Goal: Information Seeking & Learning: Learn about a topic

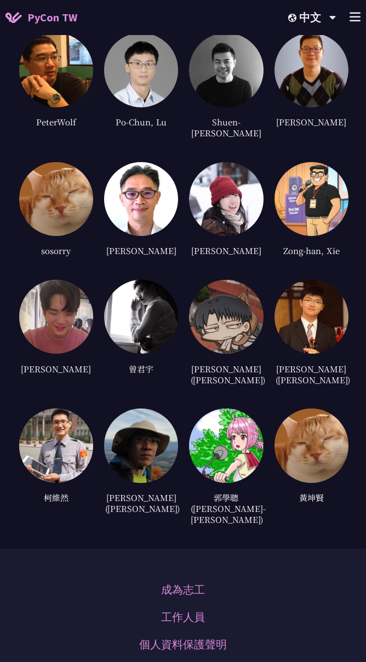
click at [69, 444] on img at bounding box center [56, 445] width 74 height 74
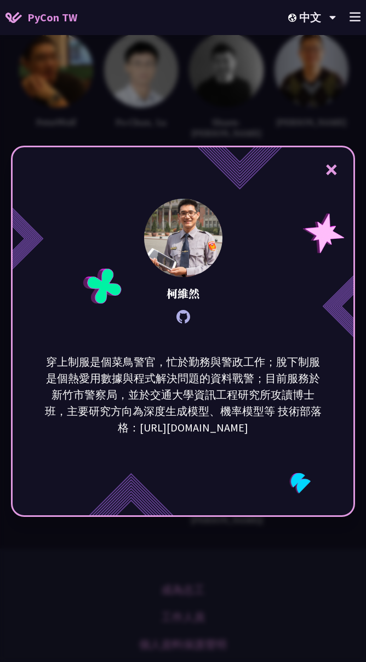
click at [286, 568] on div "× 柯維然 穿上制服是個菜鳥警官，忙於勤務與警政工作；脫下制服是個熱愛用數據與程式解決問題的資料戰警；目前服務於新竹市警察局，並於交通大學資訊工程研究所攻讀博…" at bounding box center [183, 331] width 366 height 662
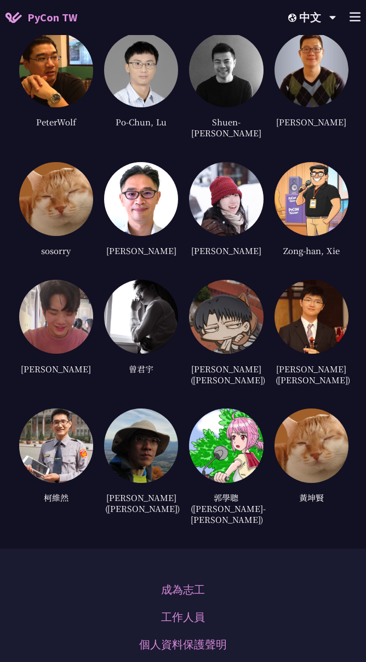
click at [319, 288] on img at bounding box center [311, 317] width 74 height 74
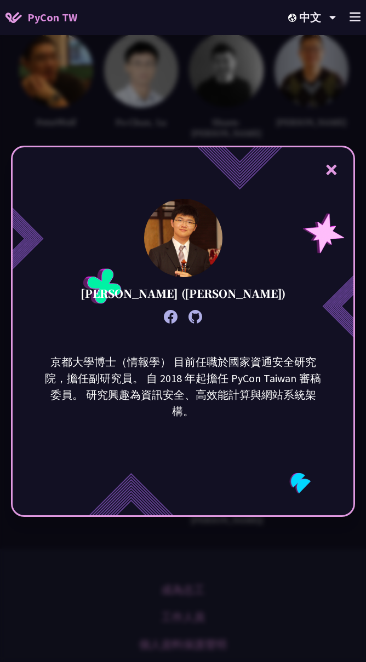
click at [216, 130] on div "× [PERSON_NAME]) 京都大學博士（情報學） 目前任職於國家資通安全研究院，擔任副研究員。 自 2018 年起擔任 PyCon Taiwan 審稿…" at bounding box center [183, 331] width 366 height 662
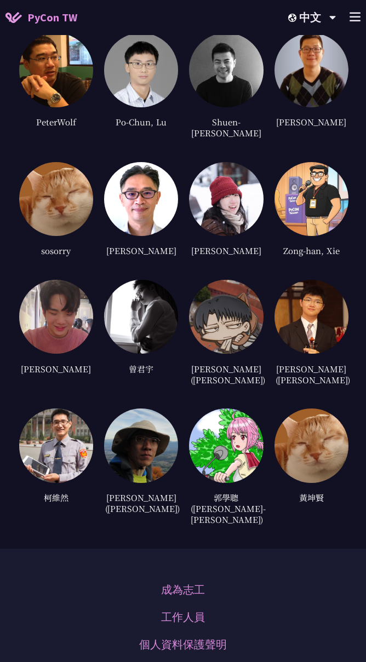
click at [318, 184] on img at bounding box center [311, 199] width 74 height 74
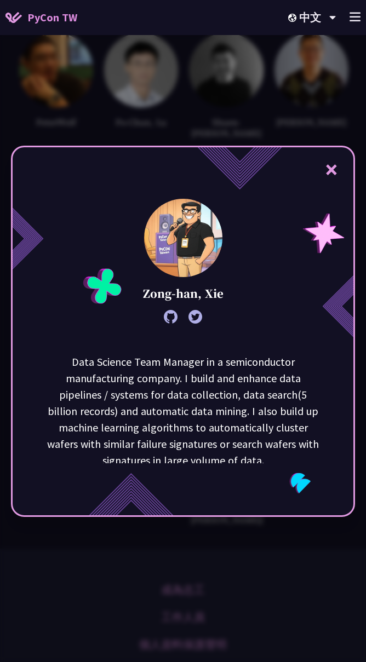
click at [168, 120] on div "× Zong-han, Xie Data Science Team Manager in a semiconductor manufacturing comp…" at bounding box center [183, 331] width 366 height 662
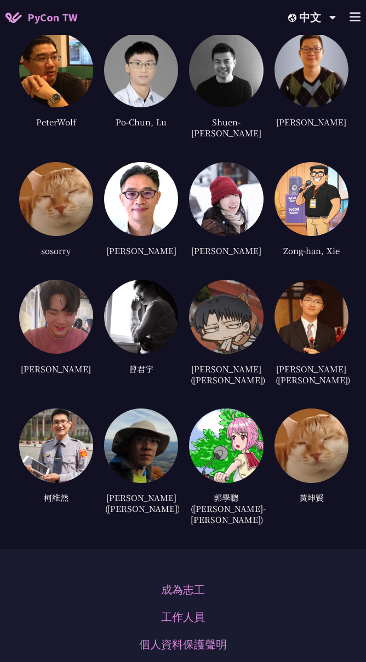
click at [231, 199] on img at bounding box center [226, 199] width 74 height 74
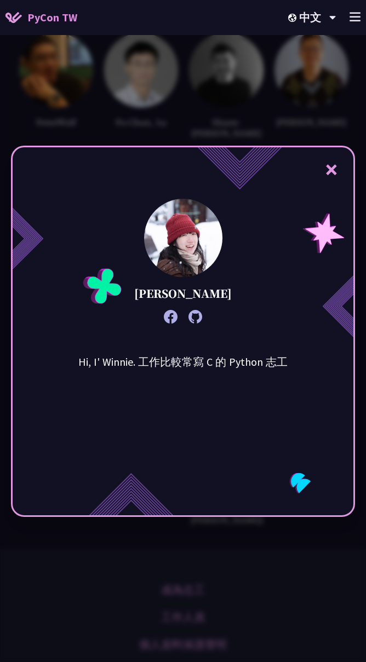
click at [201, 123] on div "× Winnie Ke Hi, I' Winnie. 工作比較常寫 C 的 Python 志工" at bounding box center [183, 331] width 366 height 662
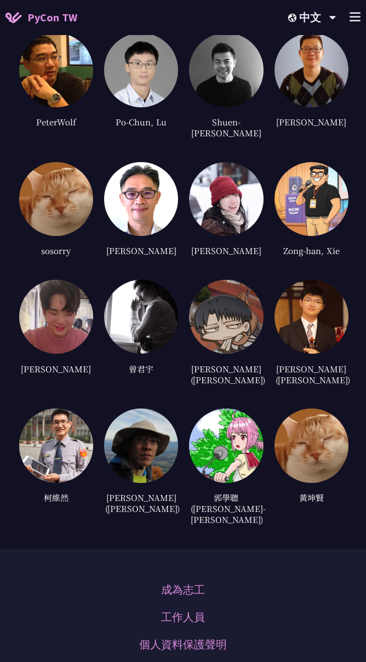
click at [220, 318] on img at bounding box center [226, 317] width 74 height 74
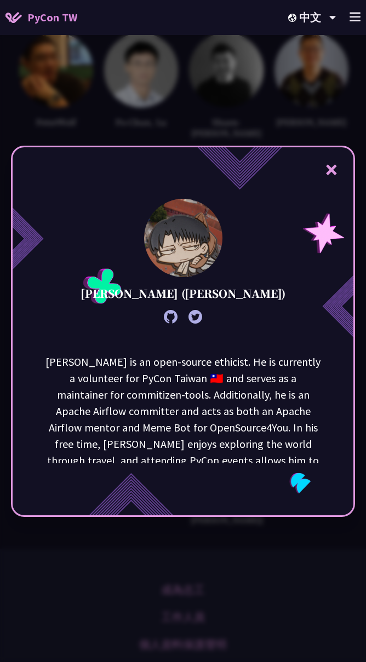
click at [191, 365] on p "[PERSON_NAME] is an open-source ethicist. He is currently a volunteer for PyCon…" at bounding box center [183, 461] width 278 height 214
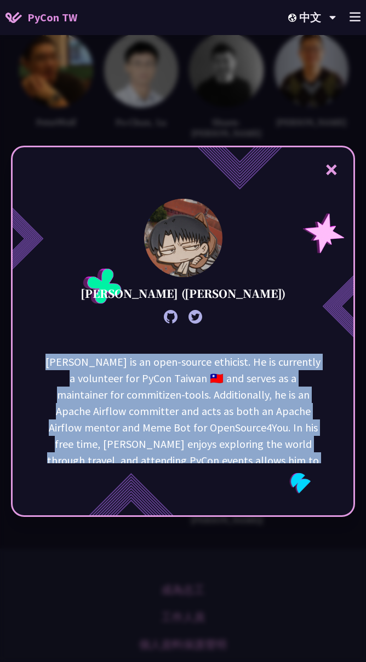
click at [191, 365] on p "[PERSON_NAME] is an open-source ethicist. He is currently a volunteer for PyCon…" at bounding box center [183, 461] width 278 height 214
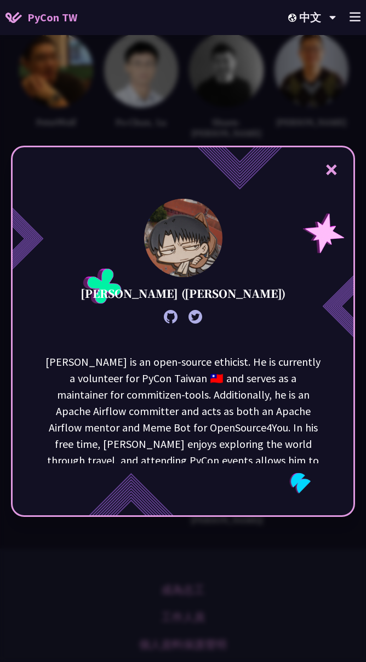
click at [188, 131] on div "× [PERSON_NAME] ([PERSON_NAME]) [PERSON_NAME] is an open-source ethicist. He is…" at bounding box center [183, 331] width 366 height 662
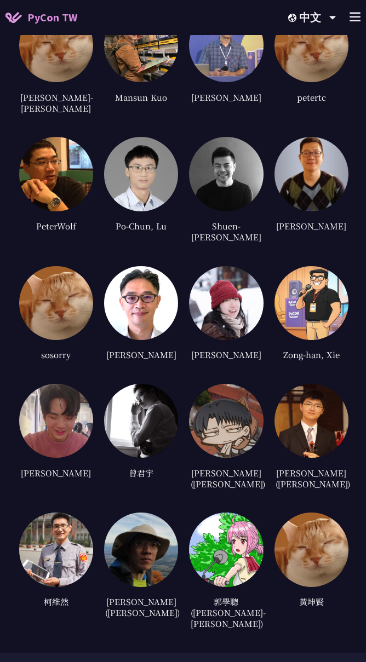
scroll to position [5413, 0]
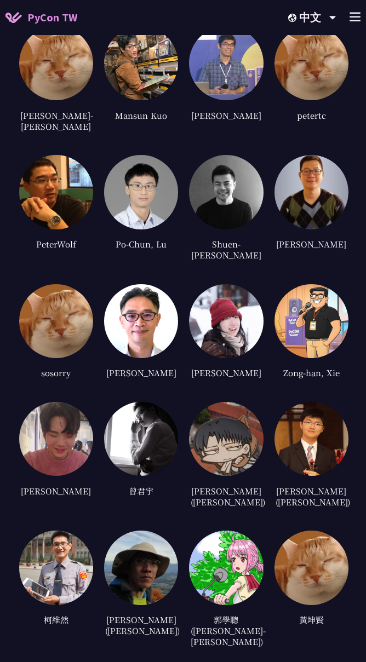
click at [261, 91] on div at bounding box center [226, 63] width 74 height 74
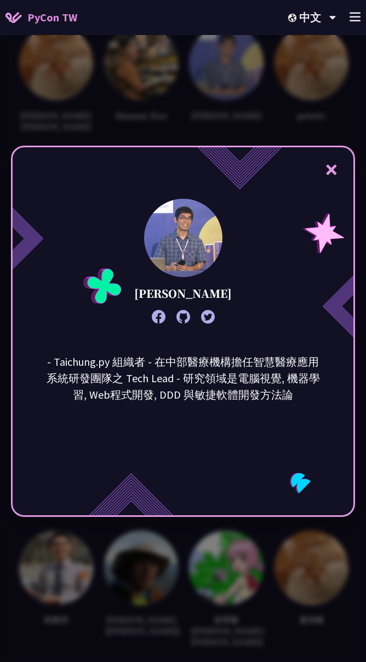
click at [246, 91] on div "× [PERSON_NAME] - Taichung.py 組織者 - 在中部醫療機構擔任智慧醫療應用系統研發團隊之 Tech Lead - 研究領域是電腦視…" at bounding box center [183, 331] width 366 height 662
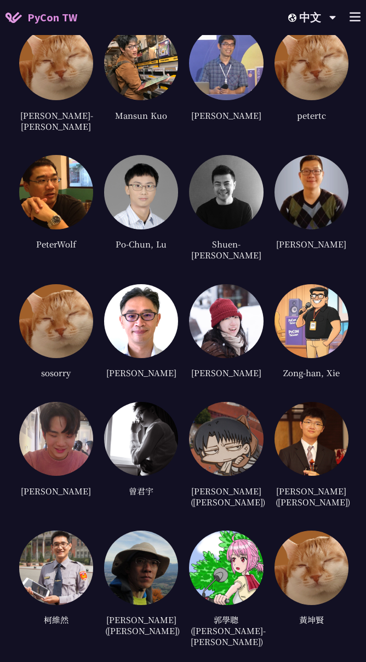
click at [217, 85] on img at bounding box center [226, 63] width 74 height 74
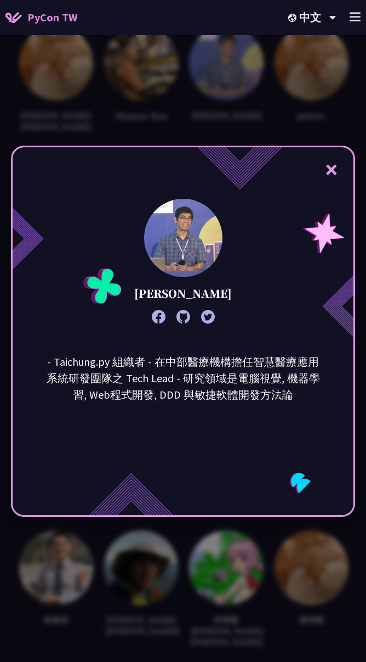
click at [217, 85] on div "× [PERSON_NAME] - Taichung.py 組織者 - 在中部醫療機構擔任智慧醫療應用系統研發團隊之 Tech Lead - 研究領域是電腦視…" at bounding box center [183, 331] width 366 height 662
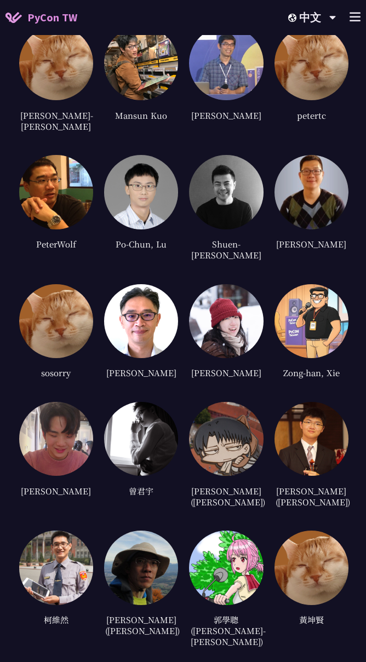
click at [37, 79] on img at bounding box center [56, 63] width 74 height 74
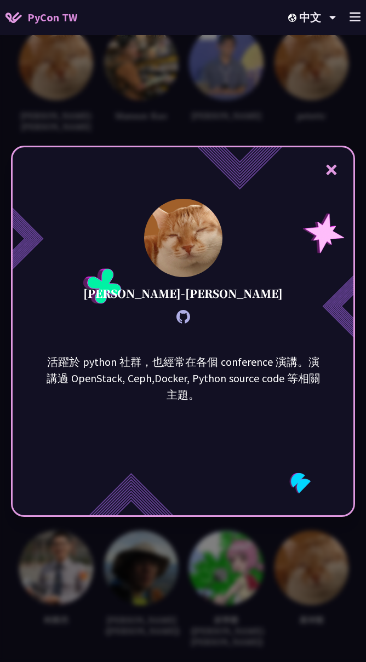
click at [156, 126] on div "× [PERSON_NAME]-[PERSON_NAME] 活躍於 python 社群，也經常在各個 conference 演講。演講過 OpenStack,…" at bounding box center [183, 331] width 366 height 662
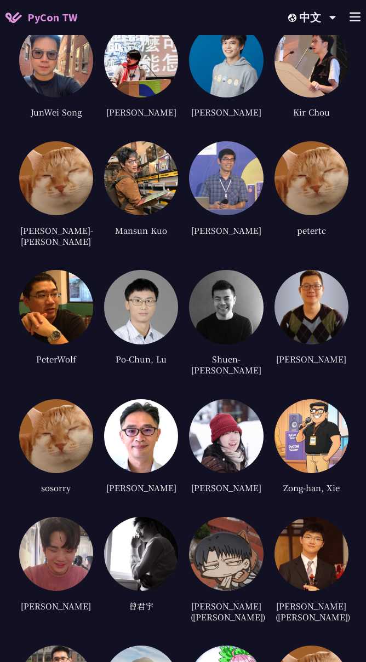
scroll to position [5291, 0]
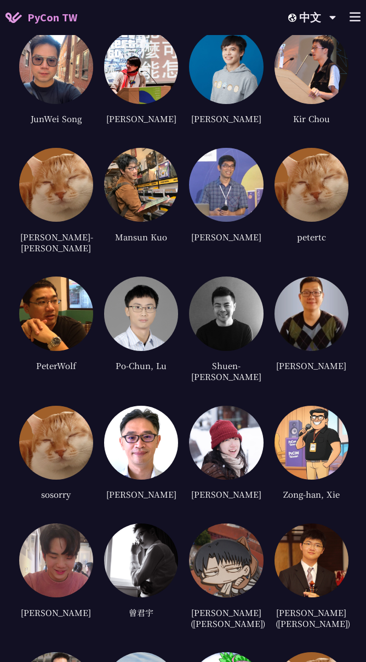
click at [303, 295] on img at bounding box center [311, 314] width 74 height 74
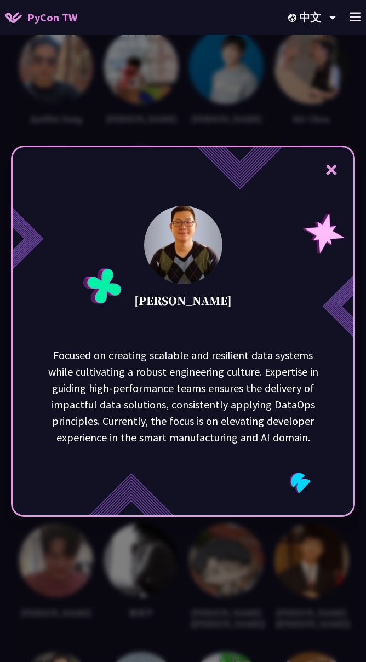
click at [269, 125] on div "× [PERSON_NAME] Focused on creating scalable and resilient data systems while c…" at bounding box center [183, 331] width 366 height 662
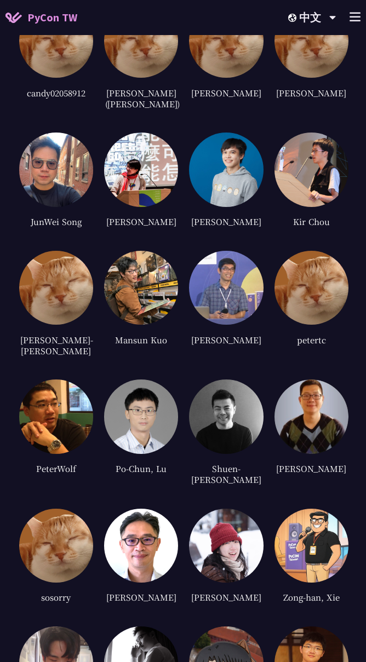
scroll to position [5170, 0]
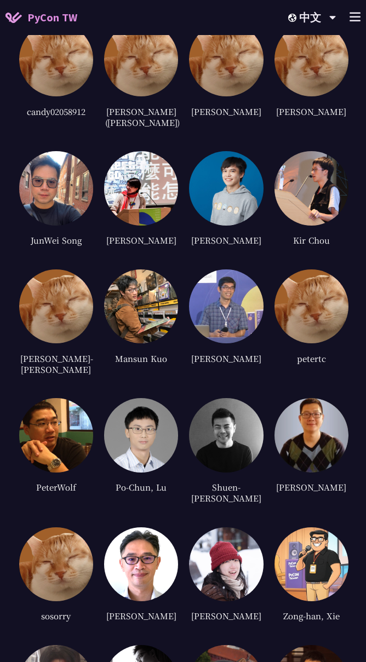
click at [214, 195] on img at bounding box center [226, 188] width 74 height 74
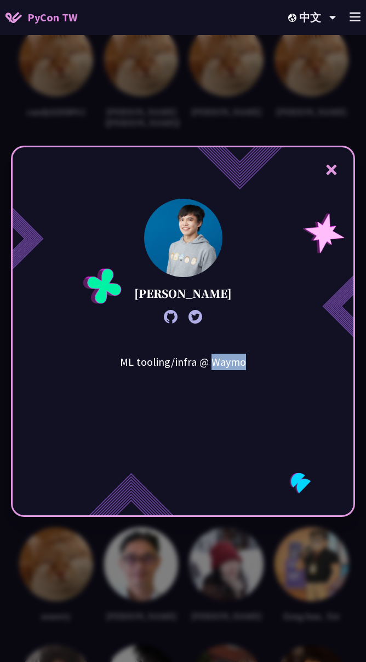
drag, startPoint x: 253, startPoint y: 367, endPoint x: 214, endPoint y: 364, distance: 39.6
click at [214, 364] on div "ML tooling/infra @ Waymo" at bounding box center [183, 409] width 188 height 110
drag, startPoint x: 214, startPoint y: 364, endPoint x: 221, endPoint y: 364, distance: 7.1
click at [209, 122] on div "× [PERSON_NAME] ML tooling/infra @ Waymo" at bounding box center [183, 331] width 366 height 662
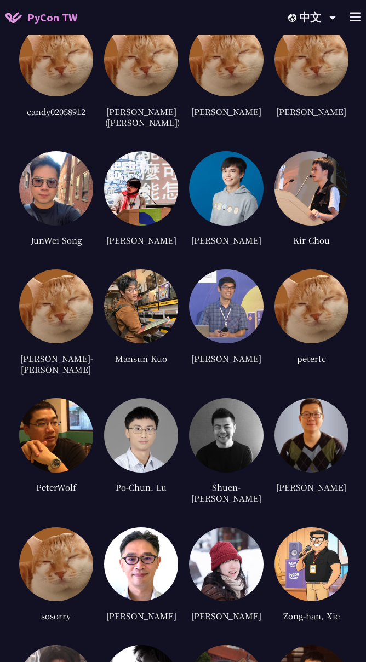
click at [60, 180] on img at bounding box center [56, 188] width 74 height 74
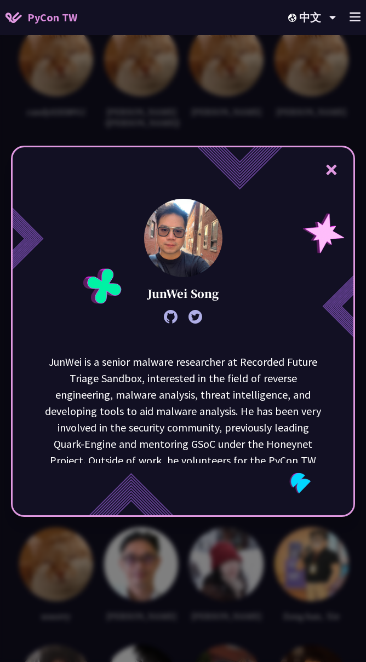
click at [280, 132] on div "× [PERSON_NAME] is a senior malware researcher at Recorded Future Triage Sandbo…" at bounding box center [183, 331] width 366 height 662
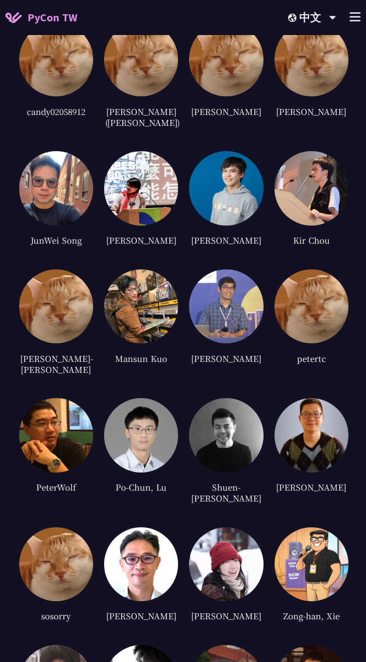
click at [151, 446] on img at bounding box center [141, 435] width 74 height 74
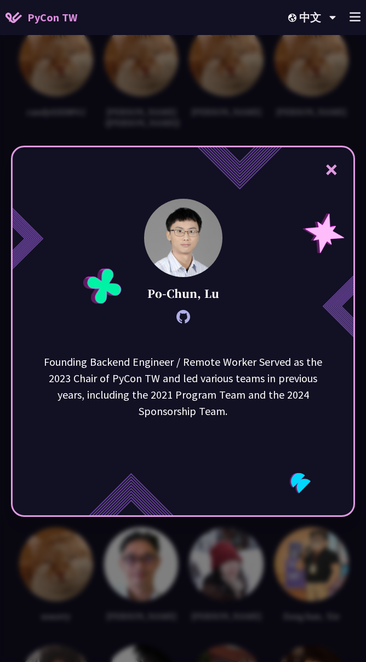
click at [264, 131] on div "× [PERSON_NAME] Founding Backend Engineer / Remote Worker Served as the 2023 Ch…" at bounding box center [183, 331] width 366 height 662
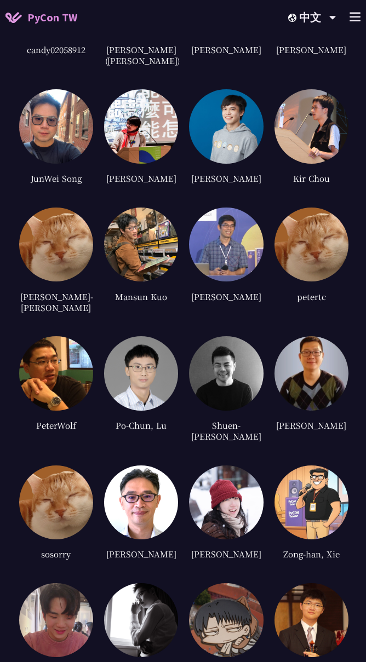
scroll to position [5291, 0]
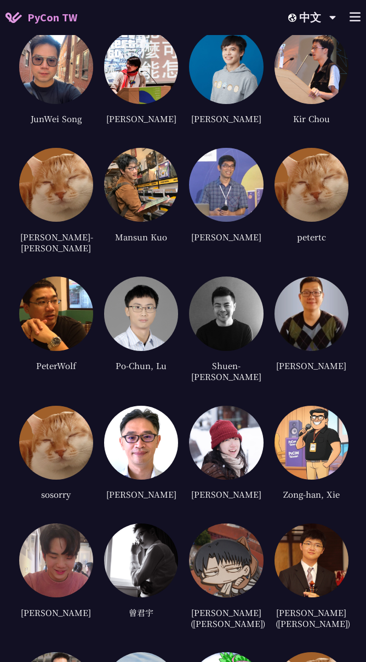
click at [149, 447] on img at bounding box center [141, 443] width 74 height 74
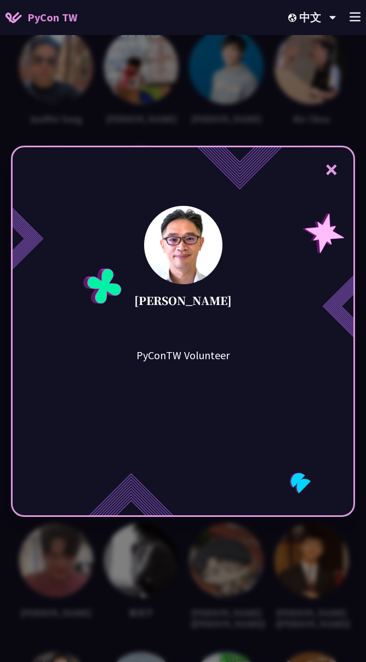
click at [167, 549] on div "× [PERSON_NAME] PyConTW Volunteer" at bounding box center [183, 331] width 366 height 662
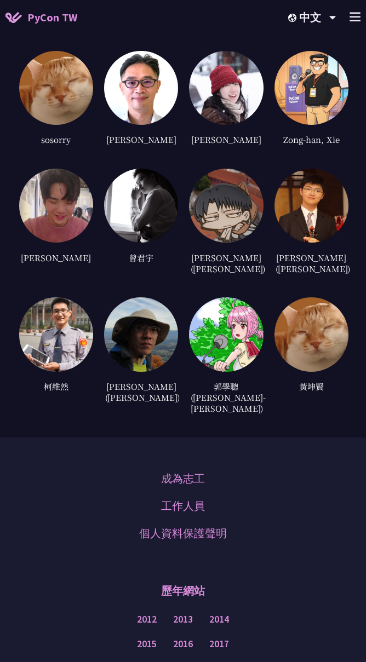
scroll to position [5656, 0]
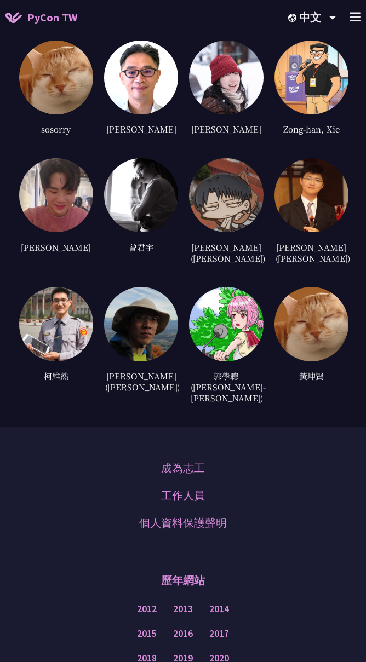
click at [306, 336] on img at bounding box center [311, 324] width 74 height 74
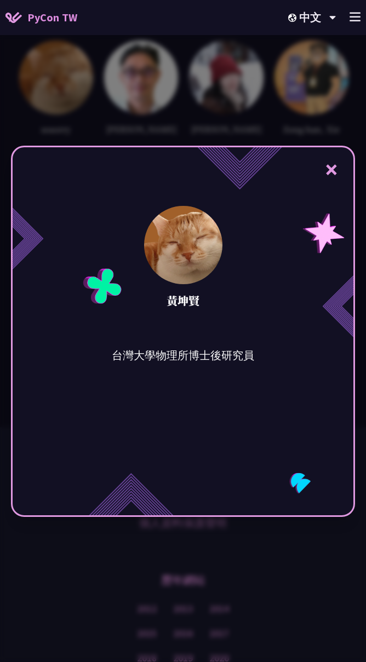
click at [274, 544] on div "× 黃坤賢 台灣大學物理所博士後研究員" at bounding box center [183, 331] width 366 height 662
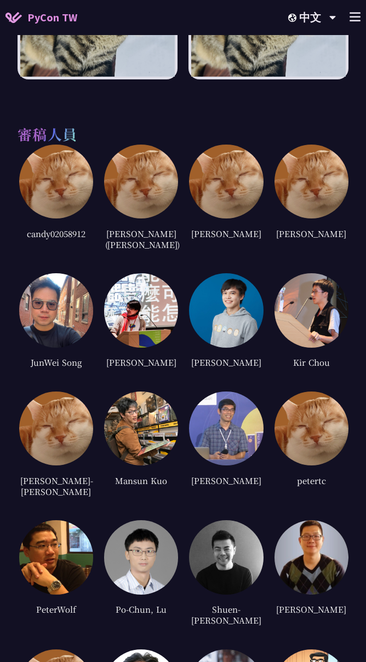
scroll to position [4804, 0]
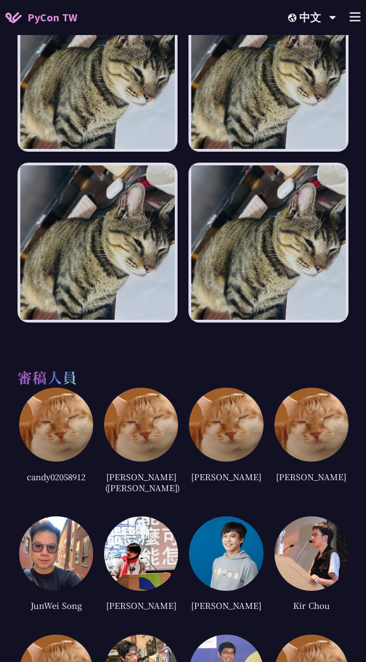
click at [292, 439] on img at bounding box center [311, 425] width 74 height 74
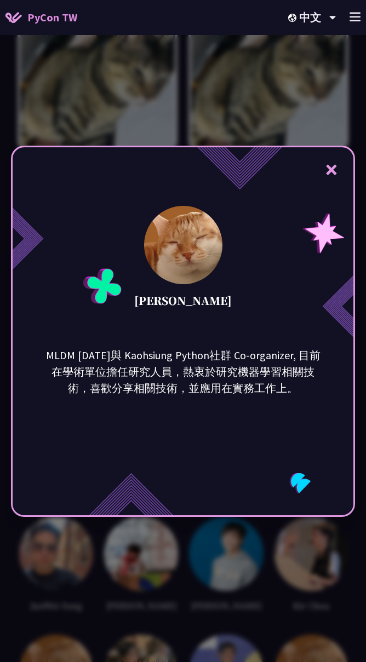
click at [292, 534] on div "× [PERSON_NAME] MLDM [DATE]與 Kaohsiung Python社群 Co-organizer, 目前在學術單位擔任研究人員，熱衷於…" at bounding box center [183, 331] width 366 height 662
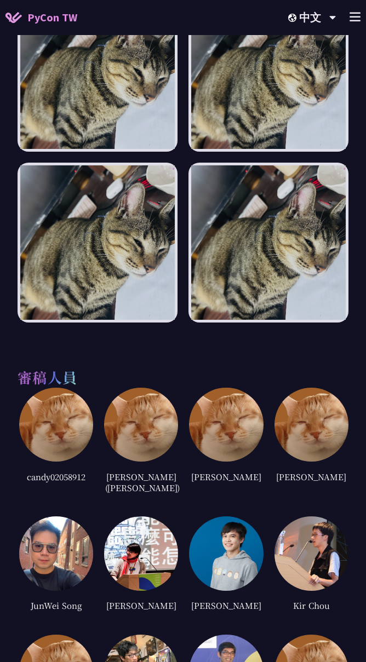
click at [244, 423] on img at bounding box center [226, 425] width 74 height 74
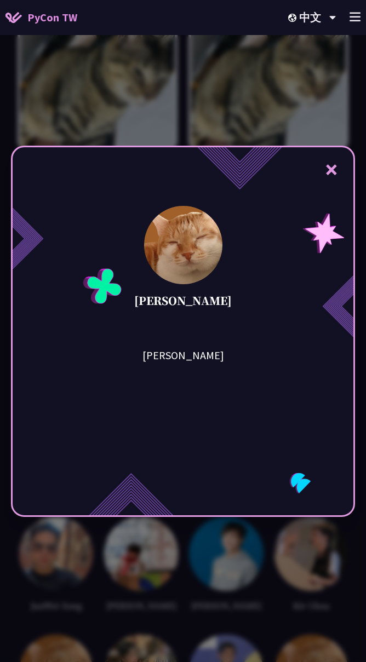
click at [242, 560] on div "× [PERSON_NAME] [PERSON_NAME]" at bounding box center [183, 331] width 366 height 662
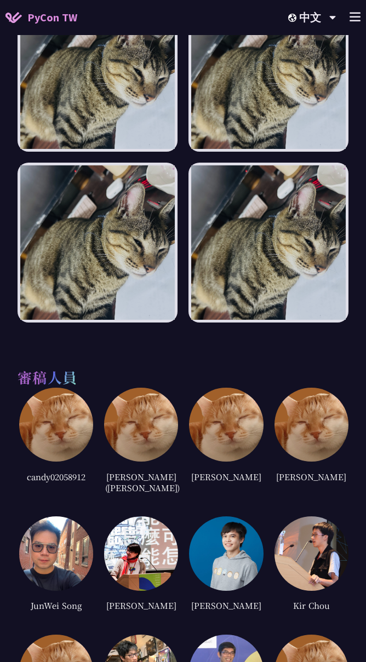
click at [136, 427] on img at bounding box center [141, 425] width 74 height 74
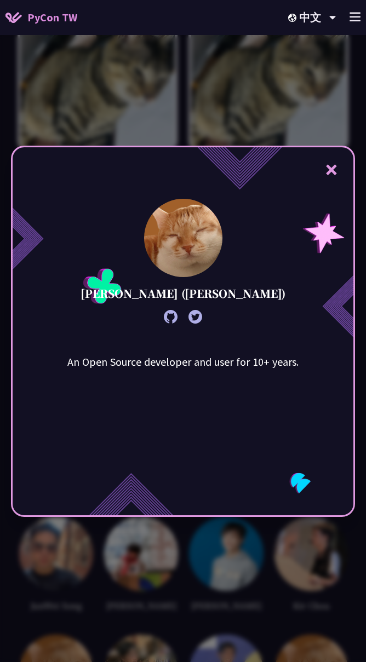
click at [151, 578] on div "× [PERSON_NAME] ([PERSON_NAME]) An Open Source developer and user for 10+ years." at bounding box center [183, 331] width 366 height 662
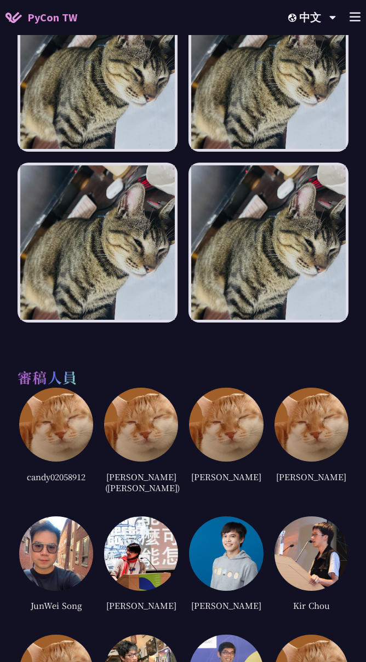
click at [51, 428] on img at bounding box center [56, 425] width 74 height 74
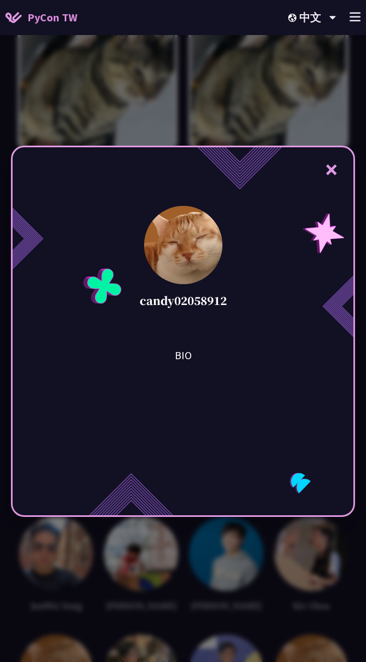
click at [124, 549] on div "× candy02058912 BIO" at bounding box center [183, 331] width 366 height 662
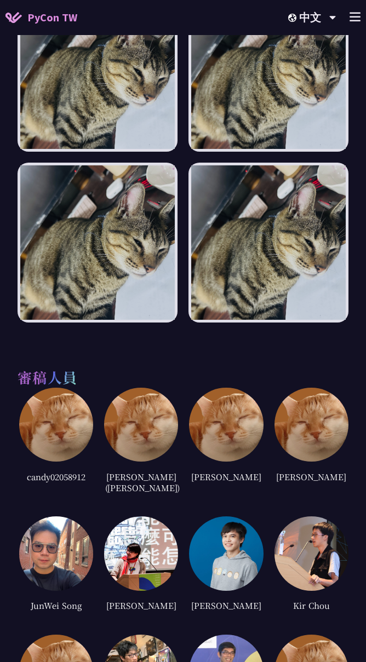
scroll to position [4926, 0]
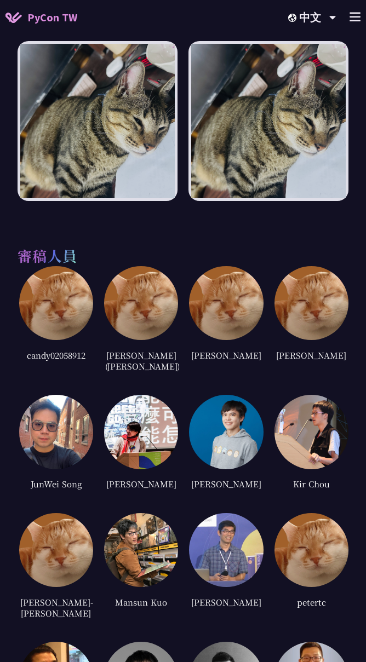
click at [143, 429] on img at bounding box center [141, 432] width 74 height 74
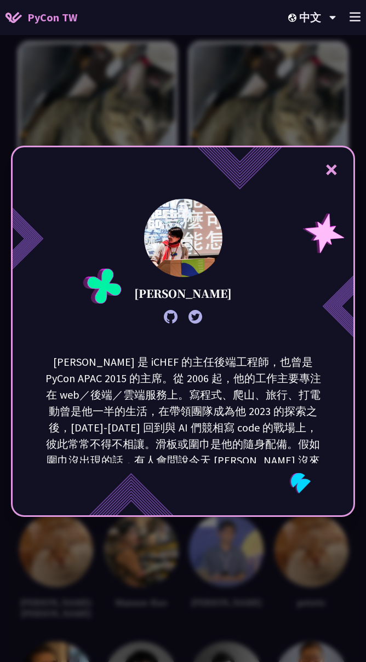
click at [145, 366] on p "[PERSON_NAME] 是 iCHEF 的主任後端工程師，也曾是 PyCon APAC 2015 的主席。從 2006 起，他的工作主要專注在 web／後…" at bounding box center [183, 493] width 278 height 279
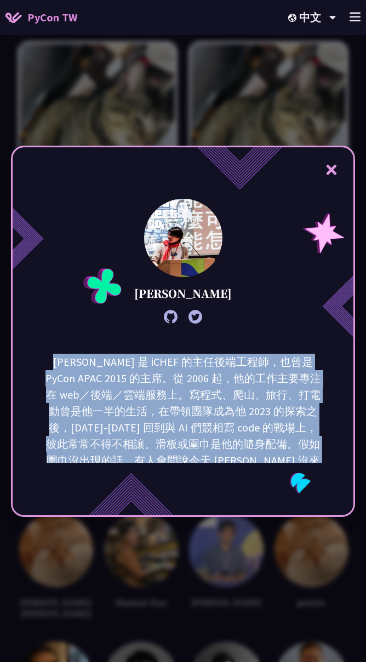
click at [145, 366] on p "[PERSON_NAME] 是 iCHEF 的主任後端工程師，也曾是 PyCon APAC 2015 的主席。從 2006 起，他的工作主要專注在 web／後…" at bounding box center [183, 493] width 278 height 279
drag, startPoint x: 145, startPoint y: 366, endPoint x: 156, endPoint y: 399, distance: 34.6
click at [156, 399] on p "[PERSON_NAME] 是 iCHEF 的主任後端工程師，也曾是 PyCon APAC 2015 的主席。從 2006 起，他的工作主要專注在 web／後…" at bounding box center [183, 493] width 278 height 279
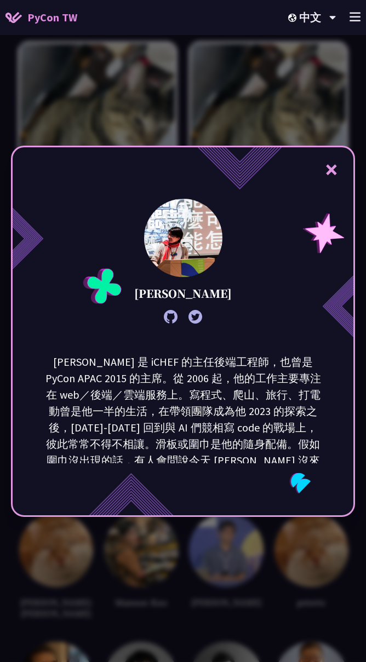
click at [104, 371] on p "[PERSON_NAME] 是 iCHEF 的主任後端工程師，也曾是 PyCon APAC 2015 的主席。從 2006 起，他的工作主要專注在 web／後…" at bounding box center [183, 493] width 278 height 279
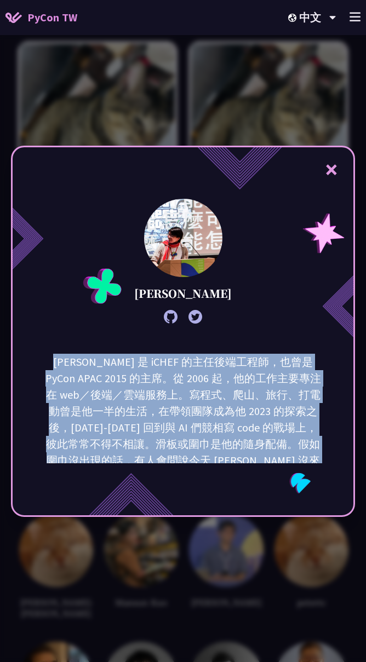
click at [104, 371] on p "[PERSON_NAME] 是 iCHEF 的主任後端工程師，也曾是 PyCon APAC 2015 的主席。從 2006 起，他的工作主要專注在 web／後…" at bounding box center [183, 493] width 278 height 279
drag, startPoint x: 104, startPoint y: 371, endPoint x: 114, endPoint y: 414, distance: 43.8
click at [114, 414] on p "[PERSON_NAME] 是 iCHEF 的主任後端工程師，也曾是 PyCon APAC 2015 的主席。從 2006 起，他的工作主要專注在 web／後…" at bounding box center [183, 493] width 278 height 279
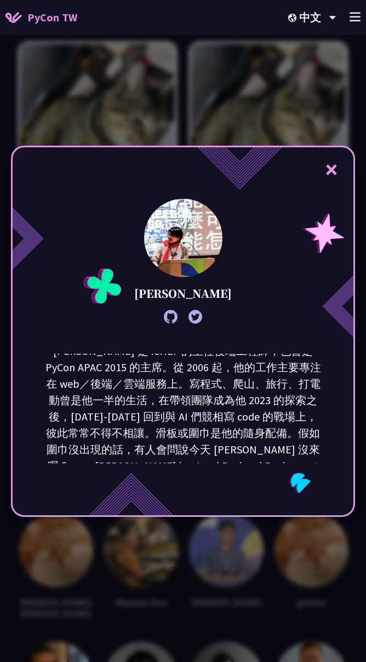
scroll to position [0, 0]
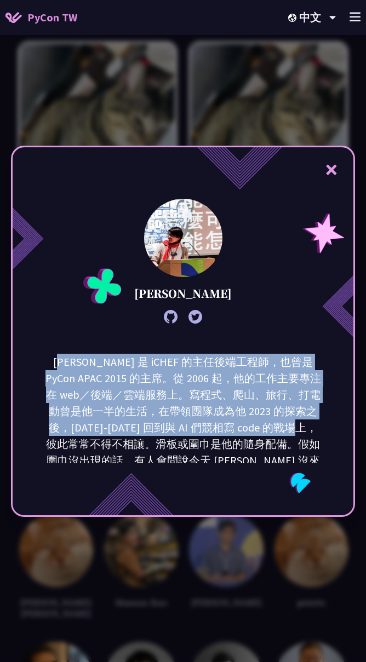
drag, startPoint x: 61, startPoint y: 361, endPoint x: 328, endPoint y: 429, distance: 275.0
click at [328, 429] on div "[PERSON_NAME] 是 iCHEF 的主任後端工程師，也曾是 PyCon APAC 2015 的主席。從 2006 起，他的工作主要專注在 web／後…" at bounding box center [183, 409] width 341 height 110
drag, startPoint x: 328, startPoint y: 429, endPoint x: 323, endPoint y: 436, distance: 9.1
click at [322, 436] on p "[PERSON_NAME] 是 iCHEF 的主任後端工程師，也曾是 PyCon APAC 2015 的主席。從 2006 起，他的工作主要專注在 web／後…" at bounding box center [183, 493] width 278 height 279
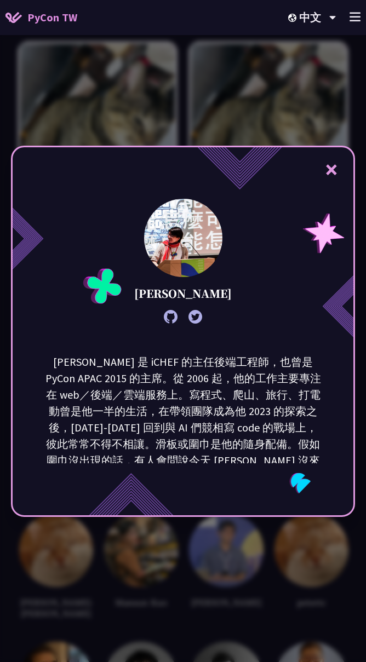
click at [244, 539] on div "× [PERSON_NAME]" at bounding box center [183, 331] width 366 height 662
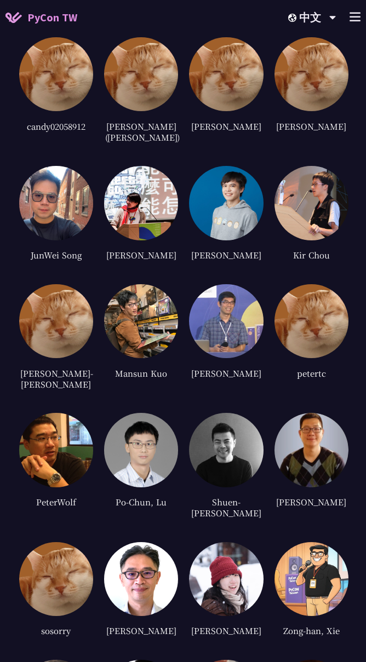
scroll to position [5170, 0]
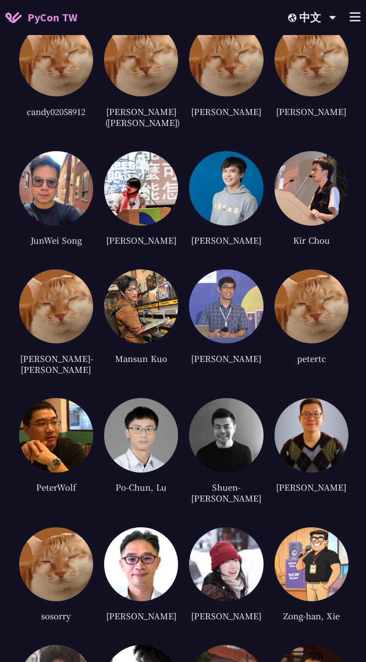
click at [217, 571] on img at bounding box center [226, 564] width 74 height 74
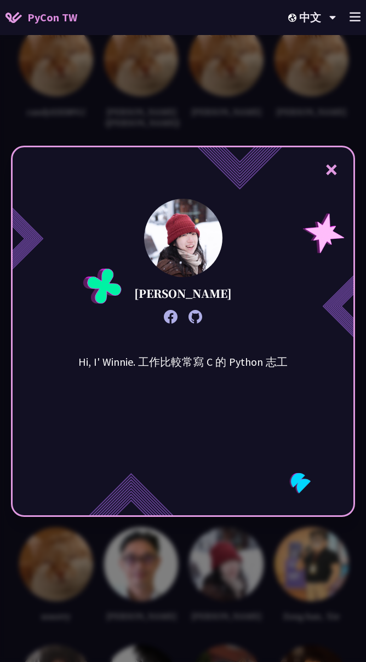
click at [171, 314] on icon at bounding box center [171, 317] width 14 height 14
click at [197, 318] on icon at bounding box center [195, 317] width 14 height 14
